Goal: Information Seeking & Learning: Learn about a topic

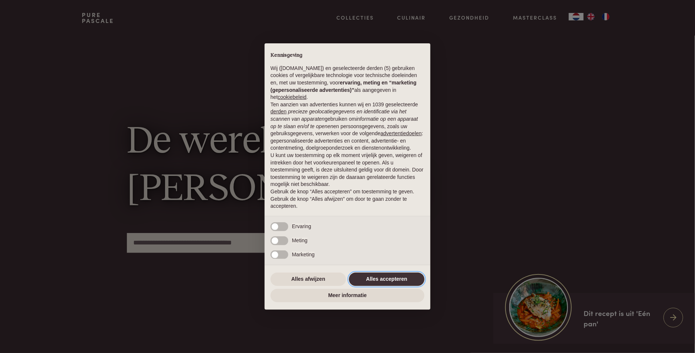
click at [378, 277] on button "Alles accepteren" at bounding box center [387, 278] width 76 height 13
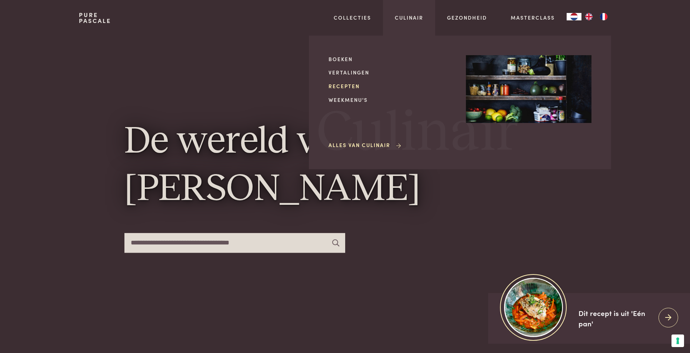
click at [349, 85] on link "Recepten" at bounding box center [390, 86] width 125 height 8
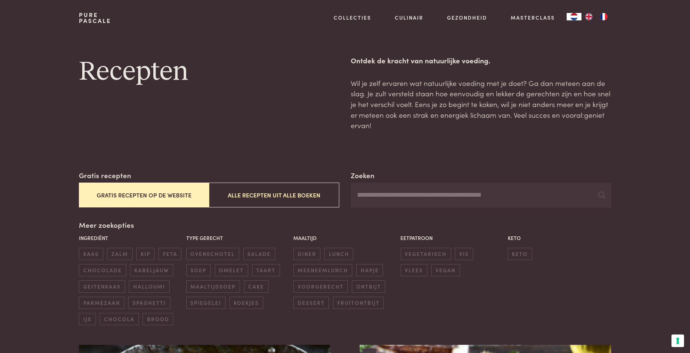
click at [408, 196] on input "Zoeken" at bounding box center [481, 194] width 260 height 25
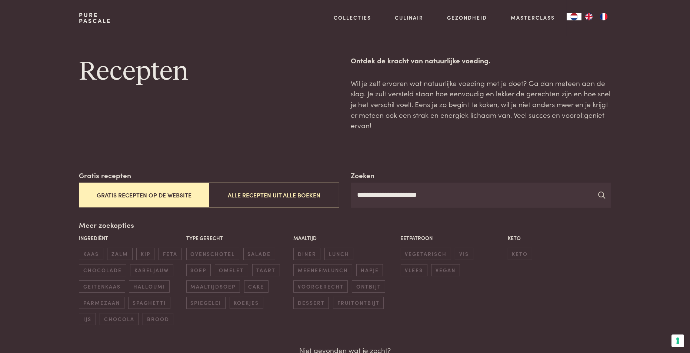
click at [600, 196] on icon at bounding box center [601, 194] width 7 height 7
click at [600, 194] on icon at bounding box center [601, 194] width 7 height 7
click at [443, 196] on input "**********" at bounding box center [481, 194] width 260 height 25
type input "*"
type input "**********"
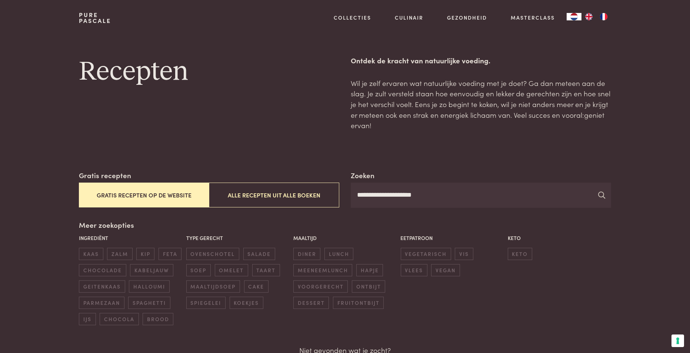
click at [600, 194] on icon at bounding box center [601, 194] width 7 height 7
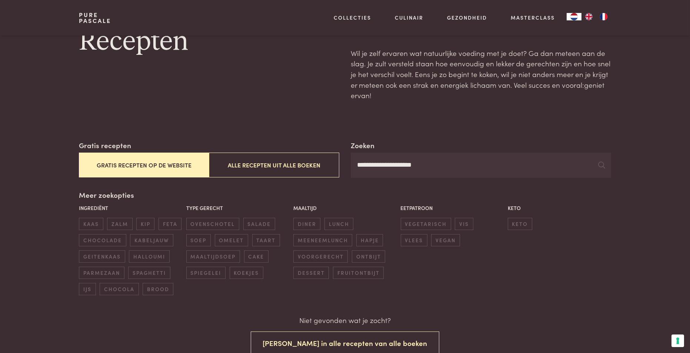
scroll to position [74, 0]
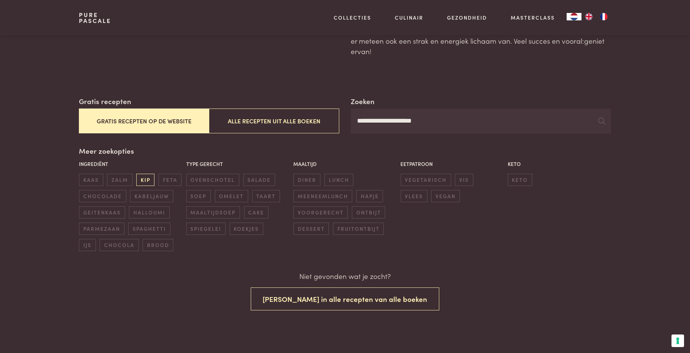
click at [147, 178] on span "kip" at bounding box center [145, 180] width 18 height 12
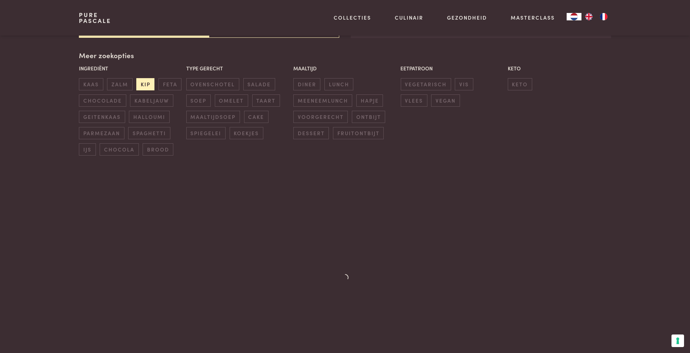
scroll to position [170, 0]
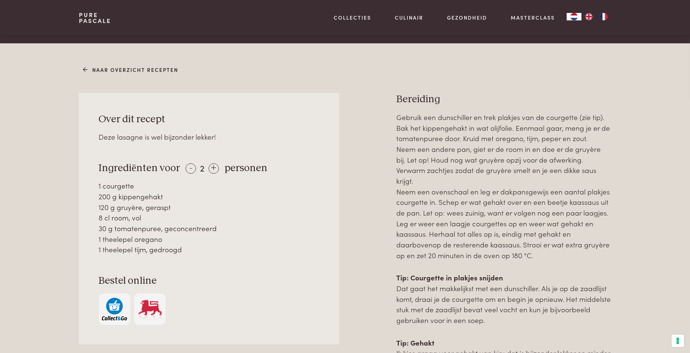
scroll to position [296, 0]
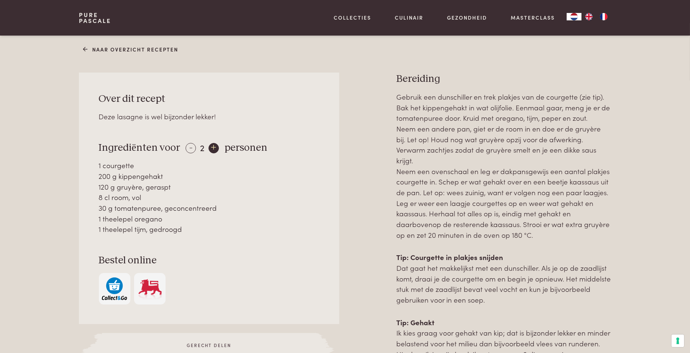
click at [211, 146] on div "+" at bounding box center [213, 148] width 10 height 10
